Goal: Task Accomplishment & Management: Manage account settings

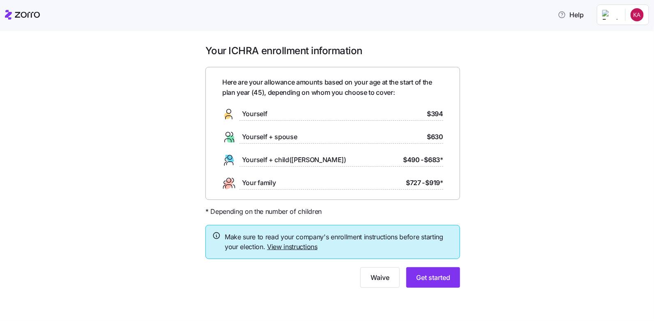
drag, startPoint x: 406, startPoint y: 272, endPoint x: 403, endPoint y: 276, distance: 4.8
drag, startPoint x: 403, startPoint y: 276, endPoint x: 376, endPoint y: 278, distance: 27.6
click at [376, 278] on span "Waive" at bounding box center [380, 278] width 19 height 10
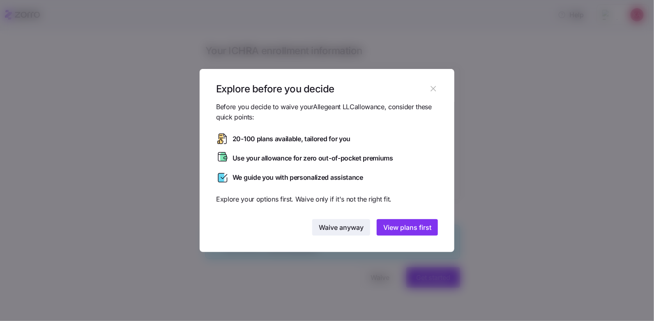
click at [344, 225] on span "Waive anyway" at bounding box center [341, 228] width 45 height 10
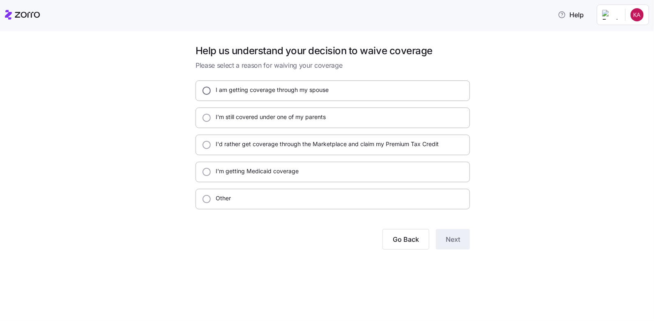
click at [206, 89] on input "I am getting coverage through my spouse" at bounding box center [207, 91] width 8 height 8
radio input "true"
click at [460, 242] on span "Next" at bounding box center [453, 240] width 14 height 10
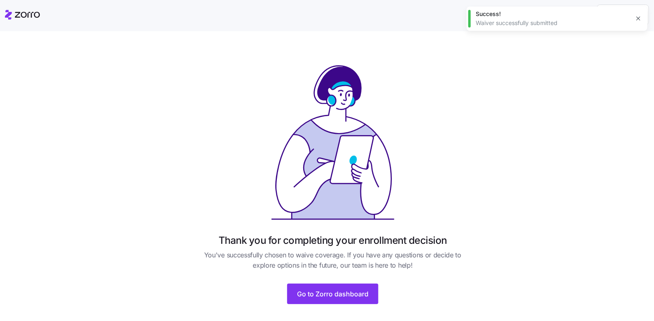
scroll to position [12, 0]
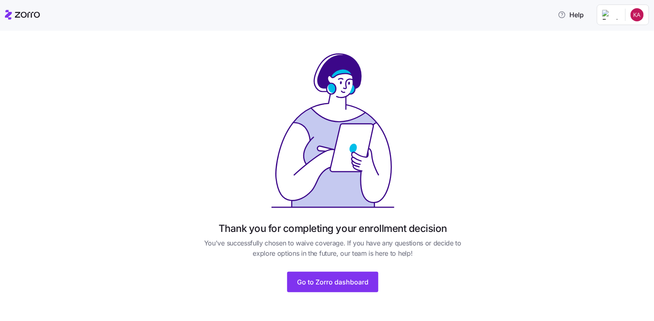
click at [633, 19] on html "Help Thank you for completing your enrollment decision You've successfully chos…" at bounding box center [327, 158] width 654 height 317
click at [618, 49] on div "Log out" at bounding box center [616, 50] width 32 height 9
